Goal: Task Accomplishment & Management: Manage account settings

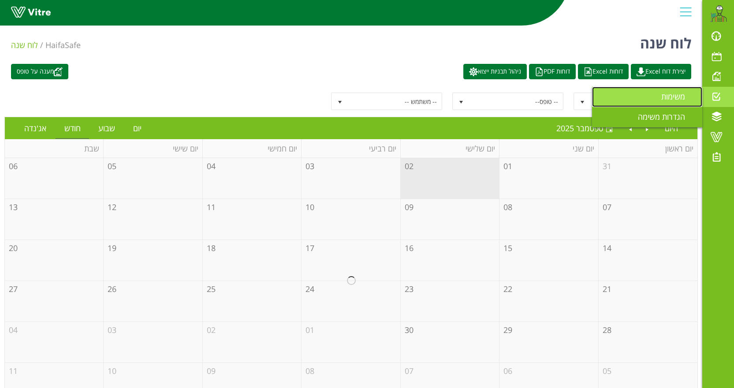
click at [687, 96] on span "משימות" at bounding box center [678, 96] width 34 height 11
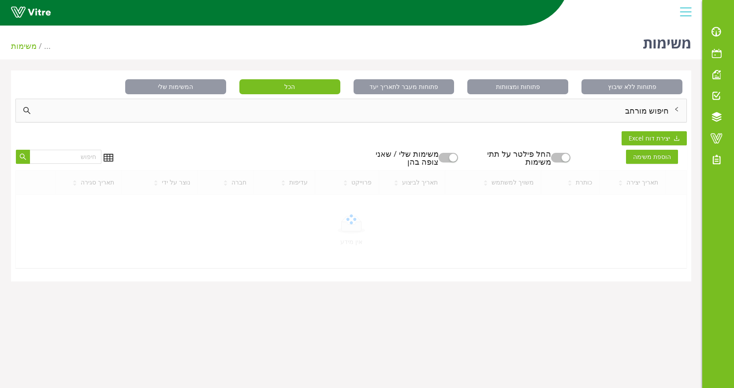
click at [601, 107] on div "חיפוש מורחב" at bounding box center [351, 110] width 670 height 23
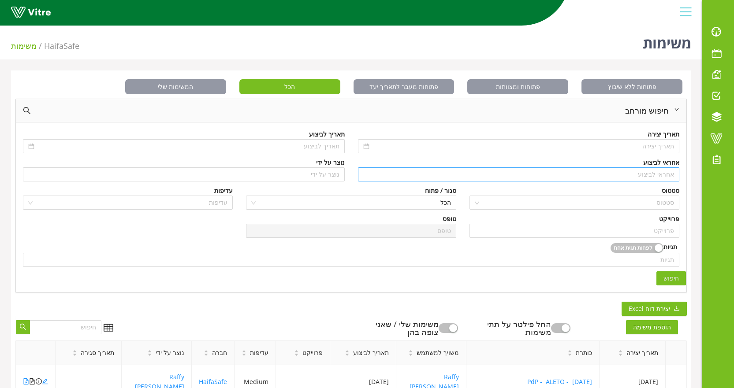
click at [626, 174] on input "search" at bounding box center [518, 174] width 311 height 13
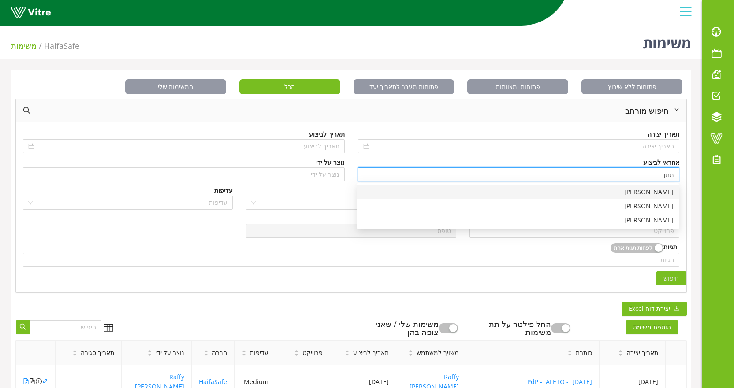
click at [640, 189] on div "[PERSON_NAME]" at bounding box center [517, 192] width 311 height 10
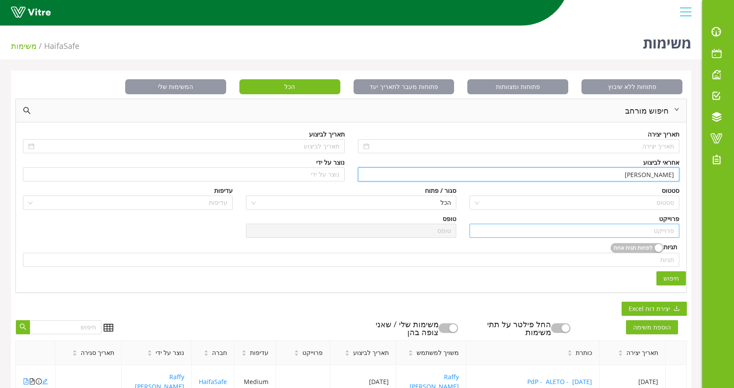
type input "[PERSON_NAME]"
click at [643, 230] on input "search" at bounding box center [574, 230] width 199 height 13
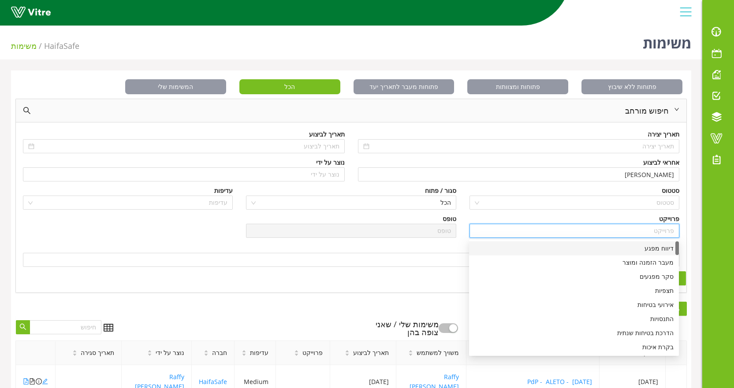
click at [650, 247] on div "דיווח מפגע" at bounding box center [573, 249] width 199 height 10
type input "דיווח מפגע"
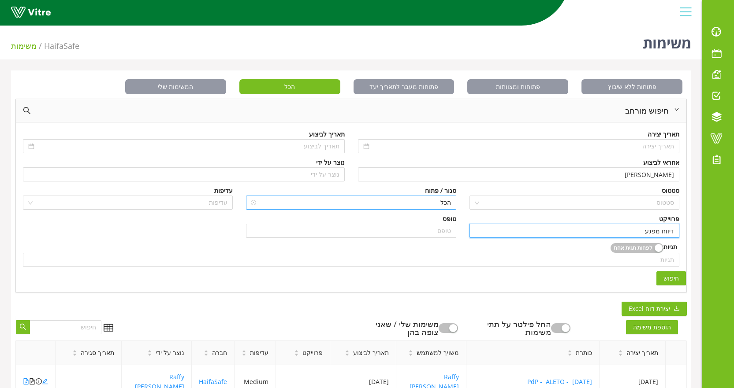
click at [438, 208] on span "הכל" at bounding box center [350, 202] width 199 height 13
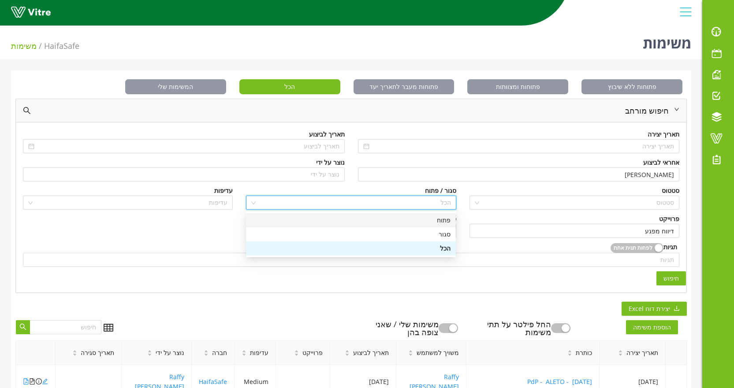
click at [453, 219] on div "פתוח" at bounding box center [351, 220] width 210 height 14
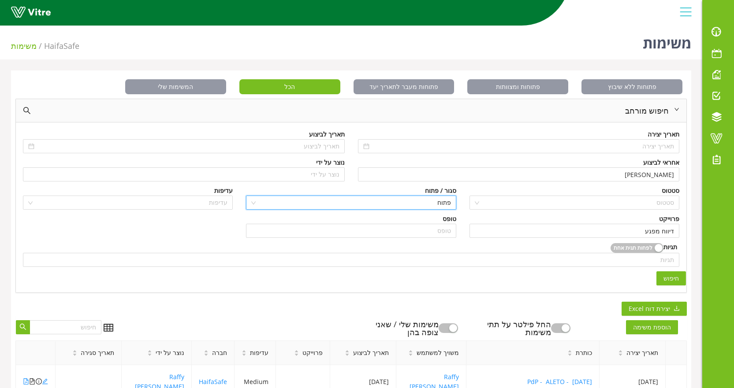
click at [674, 282] on span "חיפוש" at bounding box center [670, 279] width 15 height 10
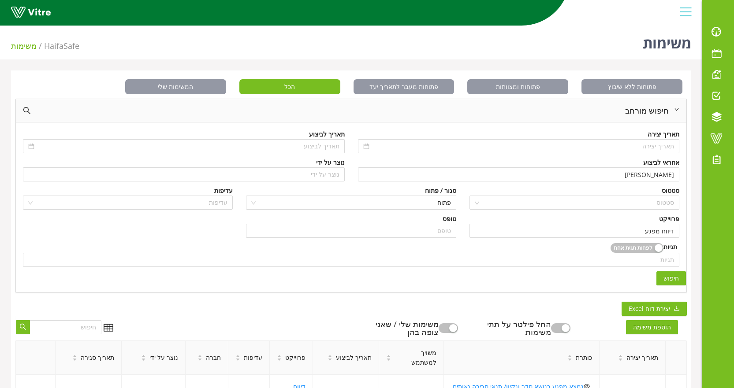
click at [672, 272] on button "חיפוש" at bounding box center [671, 278] width 30 height 14
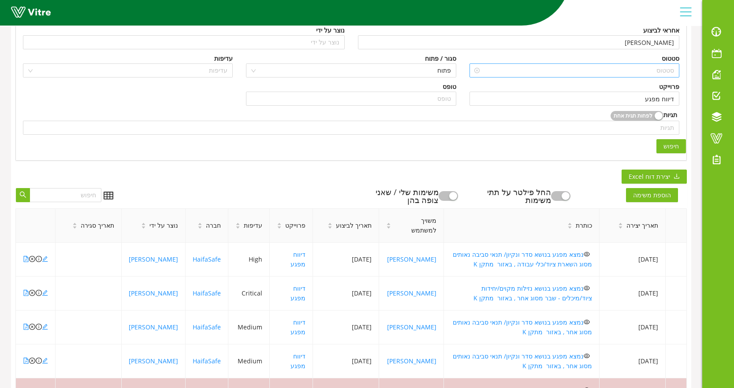
scroll to position [176, 0]
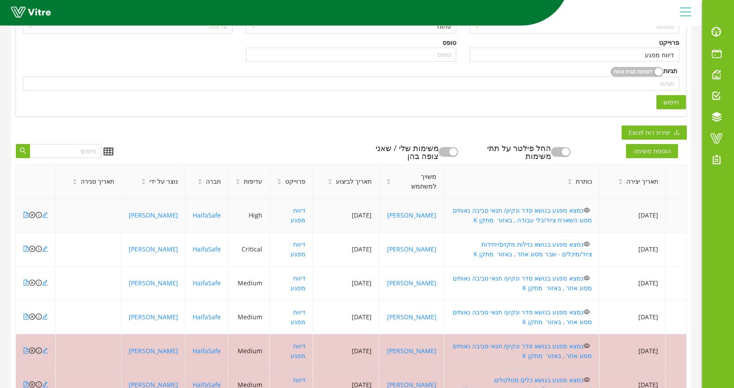
click at [445, 215] on td "נמצא מפגע בנושא סדר ונקיון/ תנאי סביבה נאותים מסוג השארת ציוד/כלי עבודה , באזור…" at bounding box center [522, 216] width 156 height 34
click at [460, 212] on link "נמצא מפגע בנושא סדר ונקיון/ תנאי סביבה נאותים מסוג השארת ציוד/כלי עבודה , באזור…" at bounding box center [522, 215] width 139 height 18
click at [481, 209] on link "נמצא מפגע בנושא סדר ונקיון/ תנאי סביבה נאותים מסוג השארת ציוד/כלי עבודה , באזור…" at bounding box center [522, 215] width 139 height 18
click at [520, 244] on link "נמצא מפגע בנושא נזילות מקוים/יחידות ציוד/מיכלים - שבר מסוג אחר , באזור מתקן K" at bounding box center [532, 249] width 119 height 18
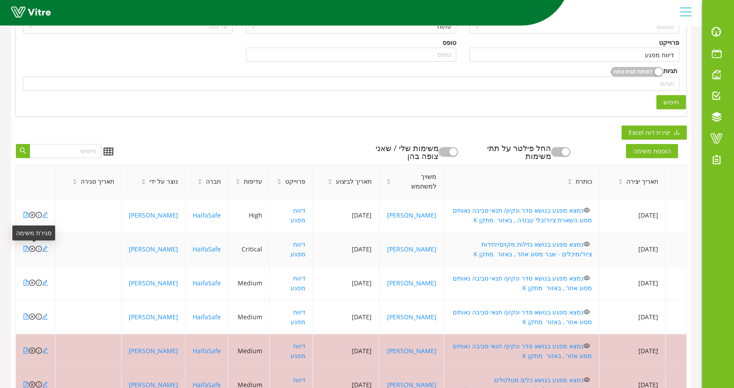
click at [33, 249] on icon "close-circle" at bounding box center [32, 249] width 6 height 6
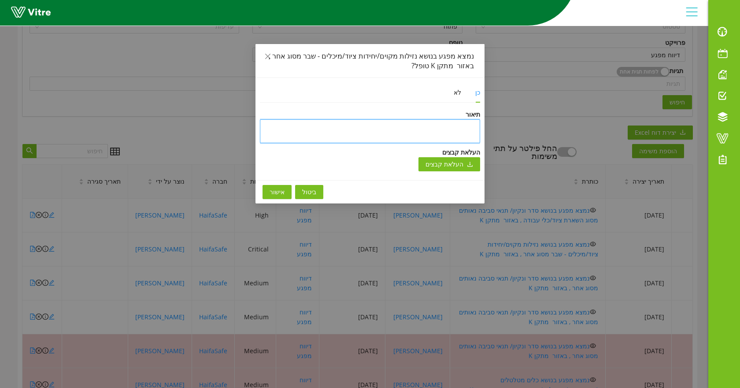
click at [467, 134] on textarea at bounding box center [370, 131] width 220 height 24
type textarea "ט"
type textarea "טו"
type textarea "טופ"
type textarea "טופל"
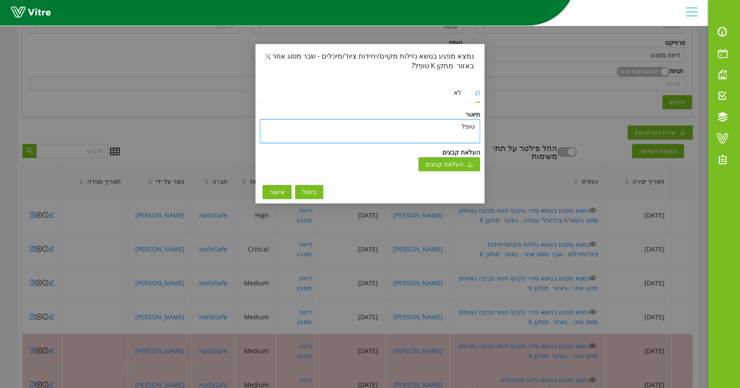
type textarea "טופל"
click at [286, 190] on button "אישור" at bounding box center [277, 192] width 29 height 14
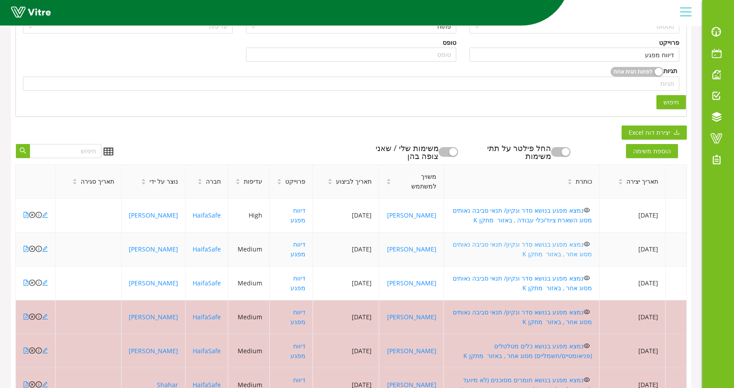
click at [543, 244] on link "נמצא מפגע בנושא סדר ונקיון/ תנאי סביבה נאותים מסוג אחר , באזור מתקן K" at bounding box center [522, 249] width 139 height 18
click at [525, 279] on link "נמצא מפגע בנושא סדר ונקיון/ תנאי סביבה נאותים מסוג אחר , באזור מתקן K" at bounding box center [522, 283] width 139 height 18
click at [33, 282] on icon "close-circle" at bounding box center [32, 283] width 6 height 6
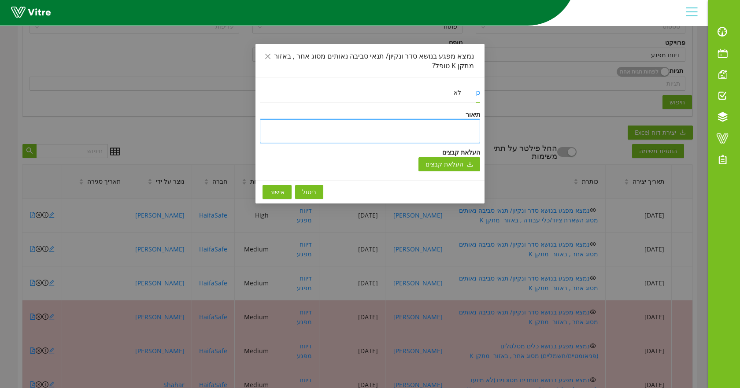
click at [437, 132] on textarea at bounding box center [370, 131] width 220 height 24
type textarea "ט"
type textarea "טו"
type textarea "טופ"
type textarea "טופל"
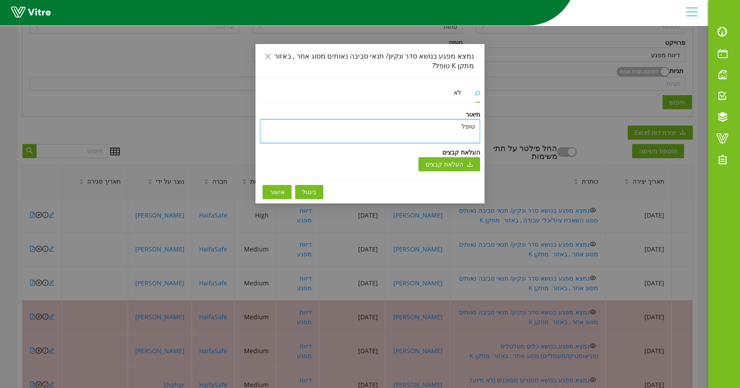
type textarea "טופל"
click at [279, 191] on span "אישור" at bounding box center [277, 192] width 15 height 10
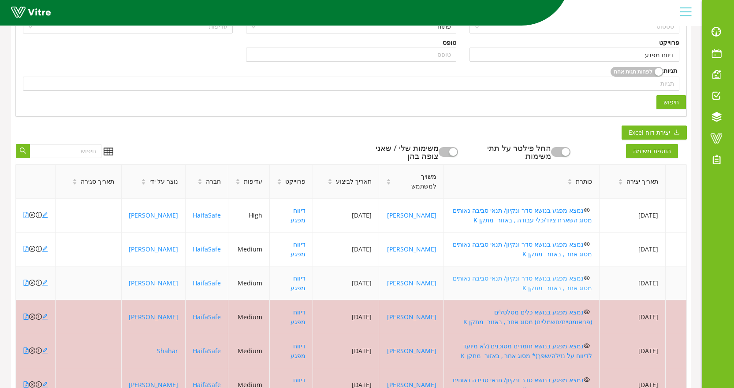
click at [468, 278] on link "נמצא מפגע בנושא סדר ונקיון/ תנאי סביבה נאותים מסוג אחר , באזור מתקן K" at bounding box center [522, 283] width 139 height 18
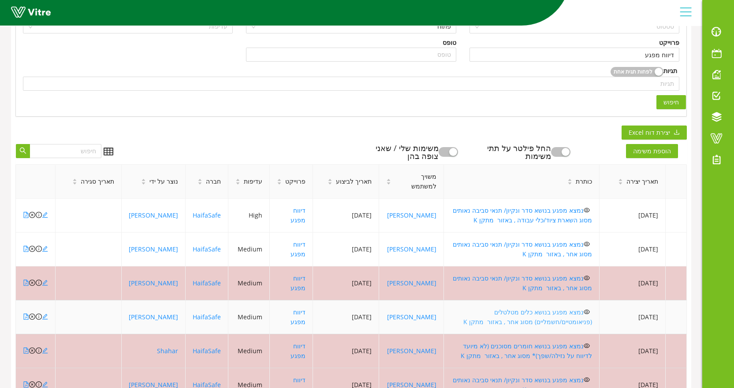
click at [519, 314] on link "נמצא מפגע בנושא כלים מטלטלים (פניאומטיים/חשמליים) מסוג אחר , באזור מתקן K" at bounding box center [527, 317] width 129 height 18
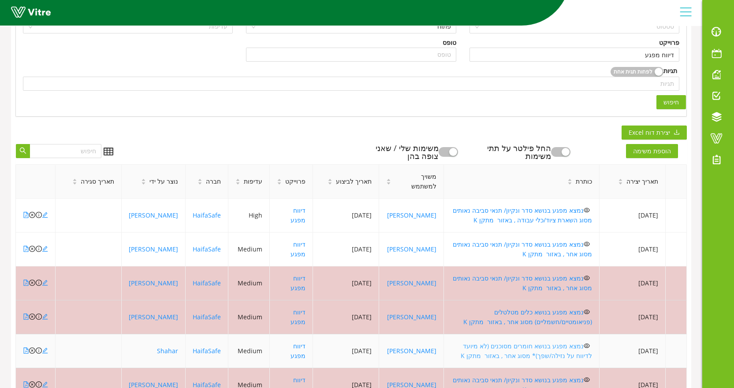
click at [530, 345] on link "נמצא מפגע בנושא חומרים מסוכנים (לא מיועד לדיווח על נזילה/שפך)* מסוג אחר , באזור…" at bounding box center [525, 351] width 131 height 18
click at [33, 351] on icon "close-circle" at bounding box center [32, 351] width 6 height 6
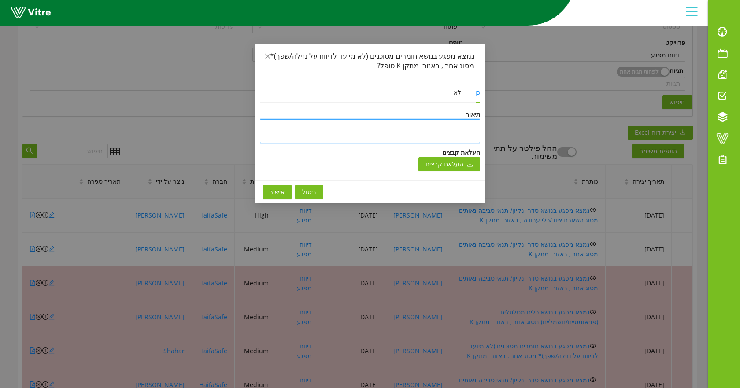
click at [457, 131] on textarea at bounding box center [370, 131] width 220 height 24
type textarea "ט"
type textarea "טו"
type textarea "טופ"
type textarea "טופל"
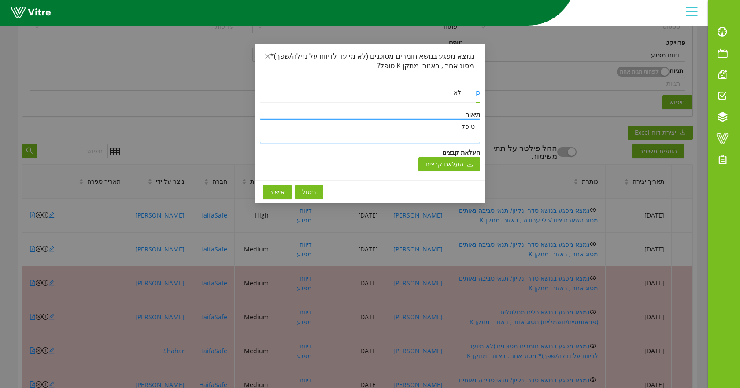
type textarea "טופל"
click at [282, 197] on span "אישור" at bounding box center [277, 192] width 15 height 10
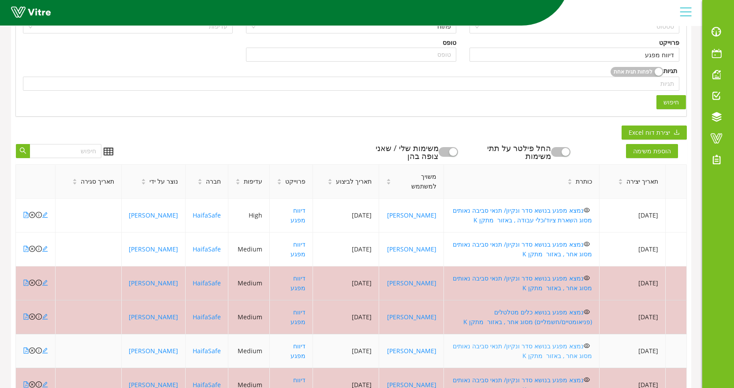
click at [516, 344] on link "נמצא מפגע בנושא סדר ונקיון/ תנאי סביבה נאותים מסוג אחר , באזור מתקן K" at bounding box center [522, 351] width 139 height 18
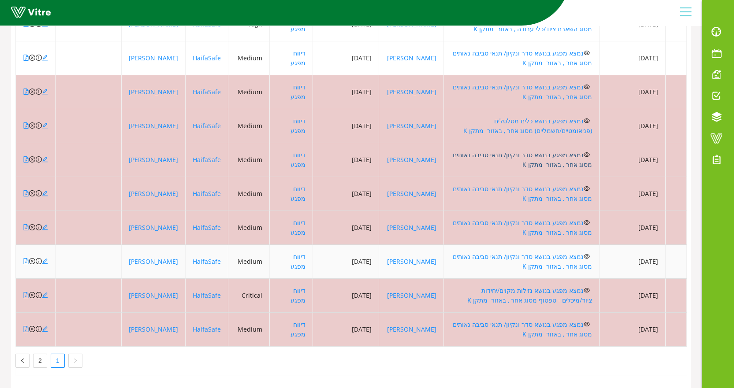
scroll to position [374, 0]
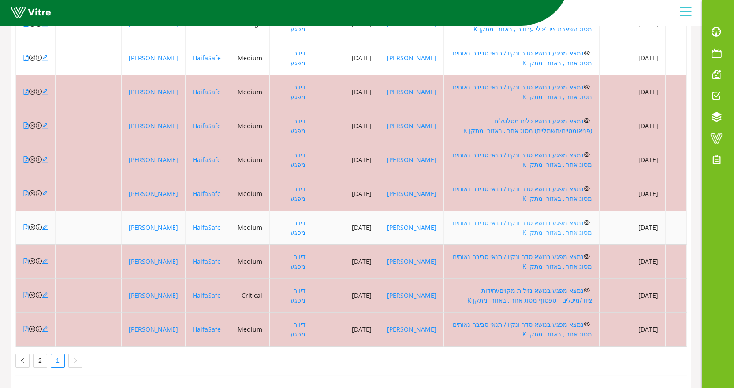
click at [500, 219] on link "נמצא מפגע בנושא סדר ונקיון/ תנאי סביבה נאותים מסוג אחר , באזור מתקן K" at bounding box center [522, 228] width 139 height 18
click at [33, 224] on icon "close-circle" at bounding box center [32, 227] width 6 height 6
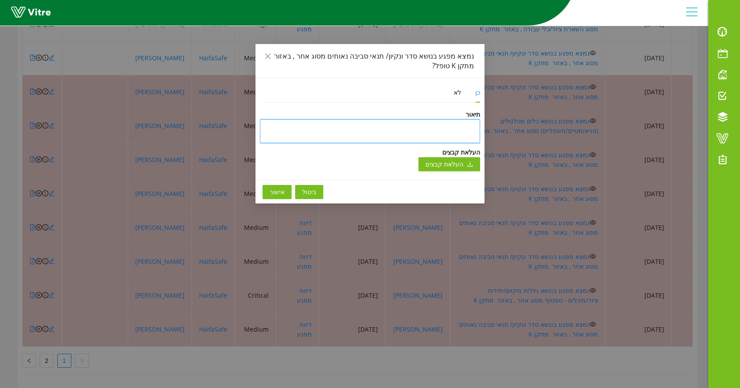
click at [372, 123] on textarea at bounding box center [370, 131] width 220 height 24
type textarea "ט"
type textarea "טו"
type textarea "טופ"
type textarea "טופל"
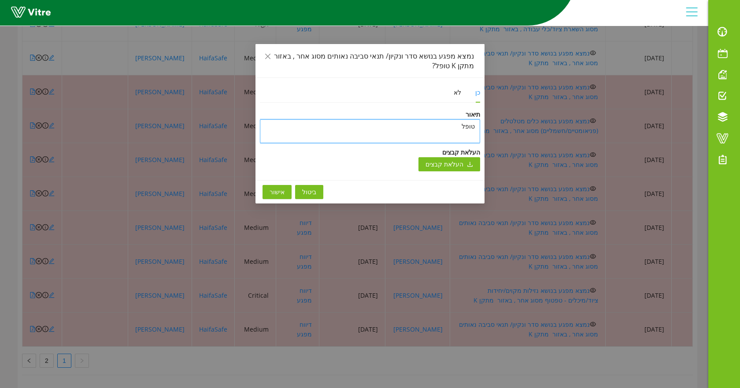
type textarea "טופל"
click at [271, 194] on span "אישור" at bounding box center [277, 192] width 15 height 10
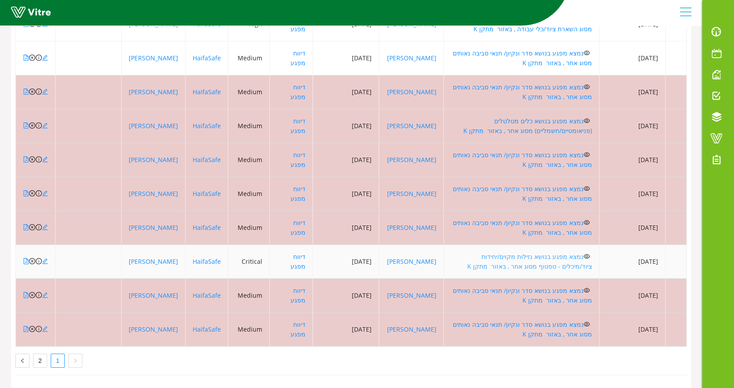
click at [488, 252] on link "נמצא מפגע בנושא נזילות מקוים/יחידות ציוד/מיכלים - טפטוף מסוג אחר , באזור מתקן K" at bounding box center [529, 261] width 125 height 18
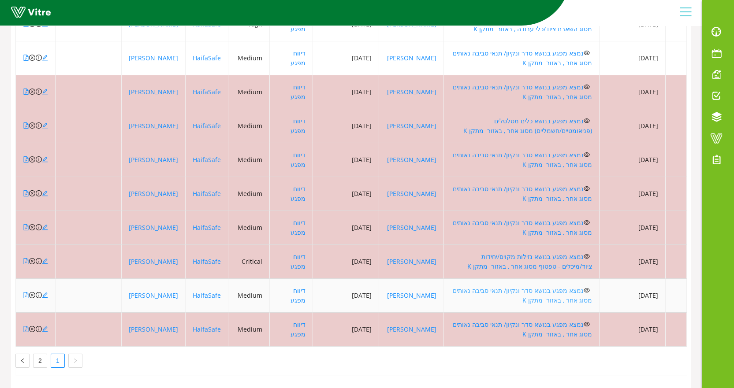
click at [542, 286] on link "נמצא מפגע בנושא סדר ונקיון/ תנאי סביבה נאותים מסוג אחר , באזור מתקן K" at bounding box center [522, 295] width 139 height 18
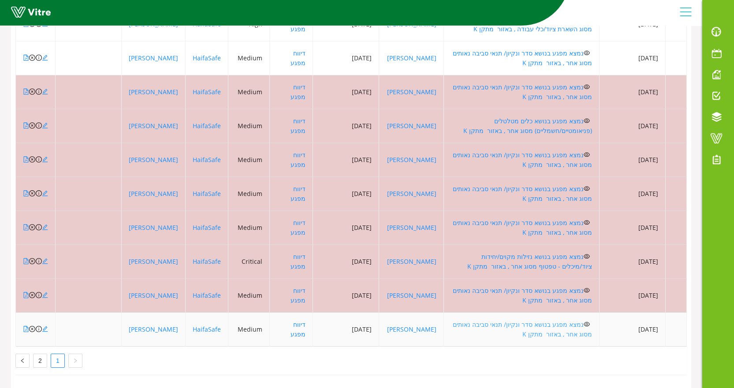
click at [546, 320] on link "נמצא מפגע בנושא סדר ונקיון/ תנאי סביבה נאותים מסוג אחר , באזור מתקן K" at bounding box center [522, 329] width 139 height 18
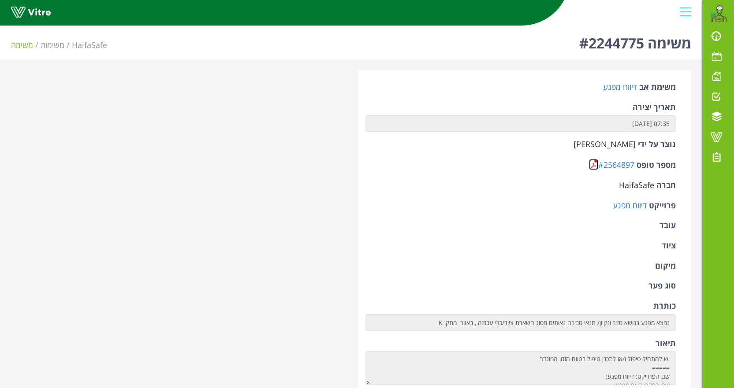
click at [591, 165] on link at bounding box center [593, 164] width 9 height 11
click at [594, 163] on link at bounding box center [593, 164] width 9 height 11
click at [592, 165] on link at bounding box center [593, 164] width 9 height 11
click at [590, 166] on link at bounding box center [593, 164] width 9 height 11
click at [593, 167] on link at bounding box center [593, 164] width 9 height 11
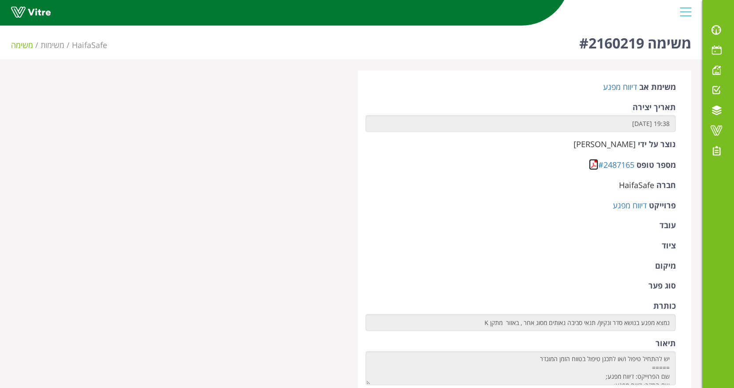
click at [594, 167] on link at bounding box center [593, 164] width 9 height 11
click at [592, 168] on link at bounding box center [593, 164] width 9 height 11
click at [594, 167] on link at bounding box center [593, 164] width 9 height 11
click at [592, 167] on link at bounding box center [593, 164] width 9 height 11
click at [591, 165] on link at bounding box center [593, 164] width 9 height 11
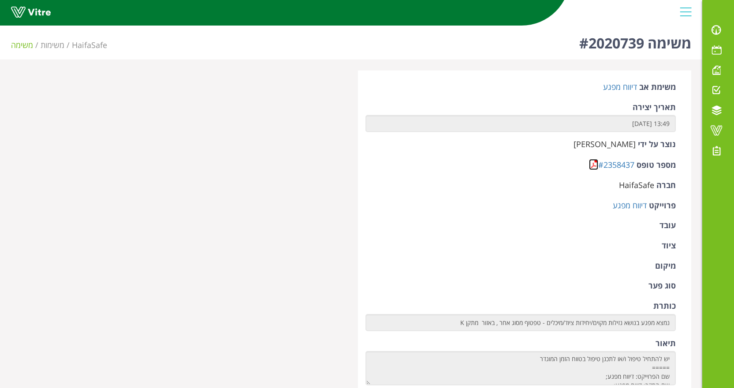
click at [593, 164] on link at bounding box center [593, 164] width 9 height 11
click at [590, 163] on link at bounding box center [593, 164] width 9 height 11
click at [593, 167] on link at bounding box center [593, 164] width 9 height 11
